Goal: Check status: Check status

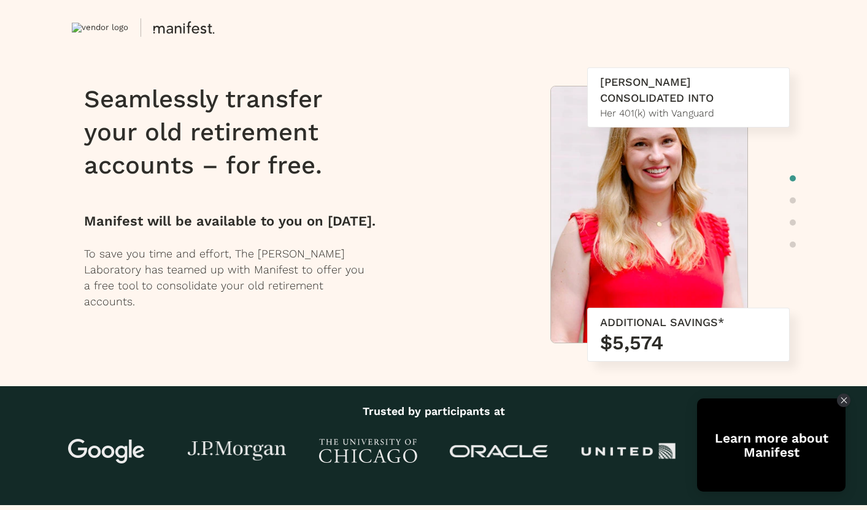
click at [247, 214] on p "Manifest will be available to you on [DATE] ." at bounding box center [241, 222] width 315 height 20
click at [145, 222] on p "Manifest will be available to you on [DATE] ." at bounding box center [241, 222] width 315 height 20
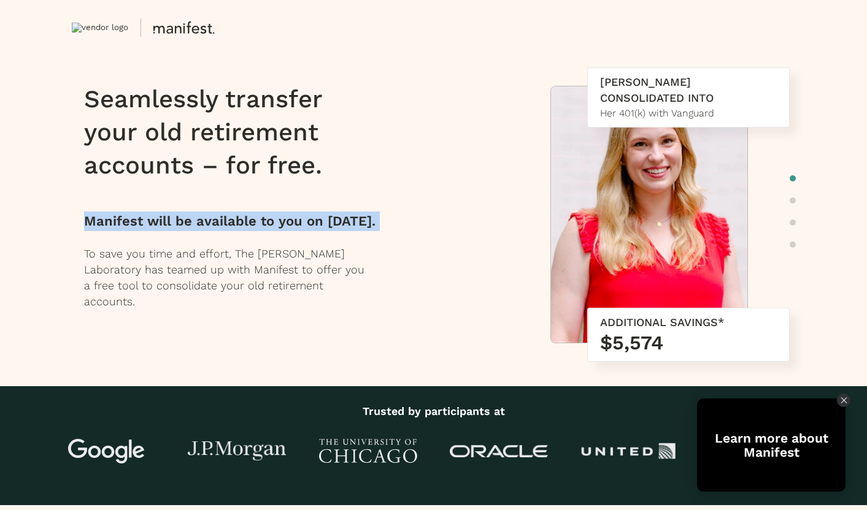
click at [145, 222] on p "Manifest will be available to you on [DATE] ." at bounding box center [241, 222] width 315 height 20
copy div "Manifest will be available to you on [DATE] ."
